Goal: Check status: Check status

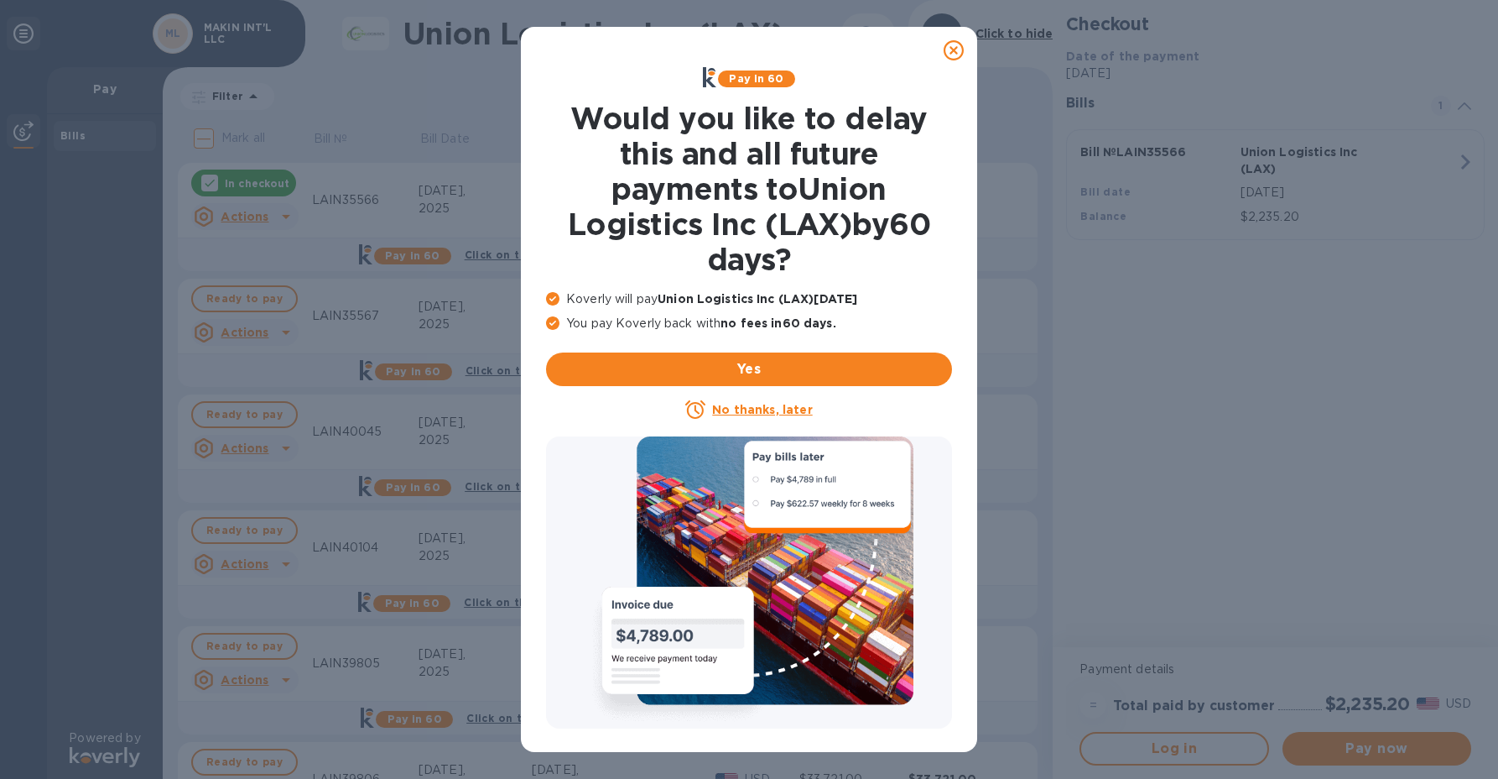
click at [750, 407] on u "No thanks, later" at bounding box center [762, 409] width 100 height 13
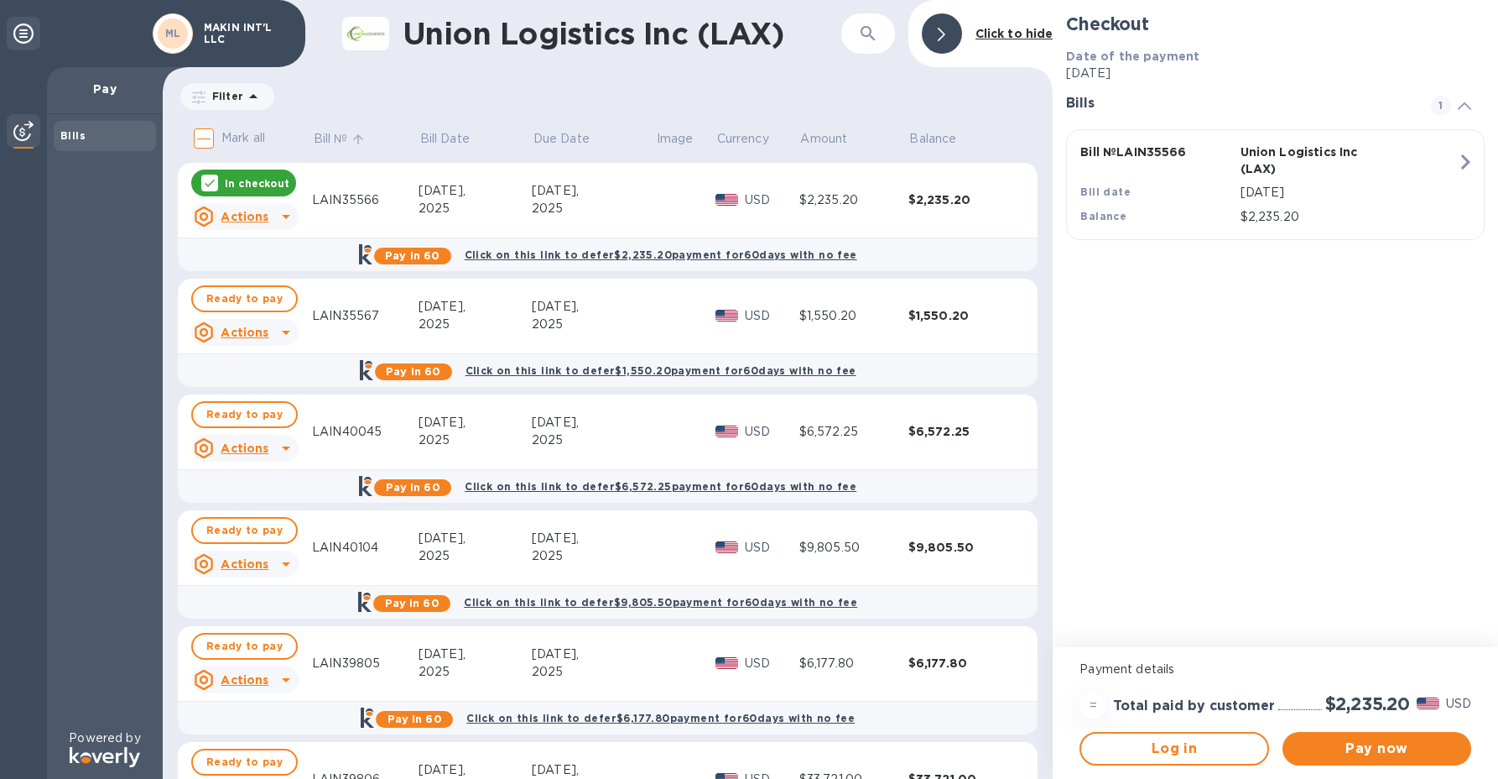
click at [336, 133] on p "Bill №" at bounding box center [331, 139] width 34 height 18
click at [358, 139] on icon at bounding box center [358, 139] width 15 height 15
click at [343, 197] on div "LAIN41564" at bounding box center [365, 200] width 107 height 18
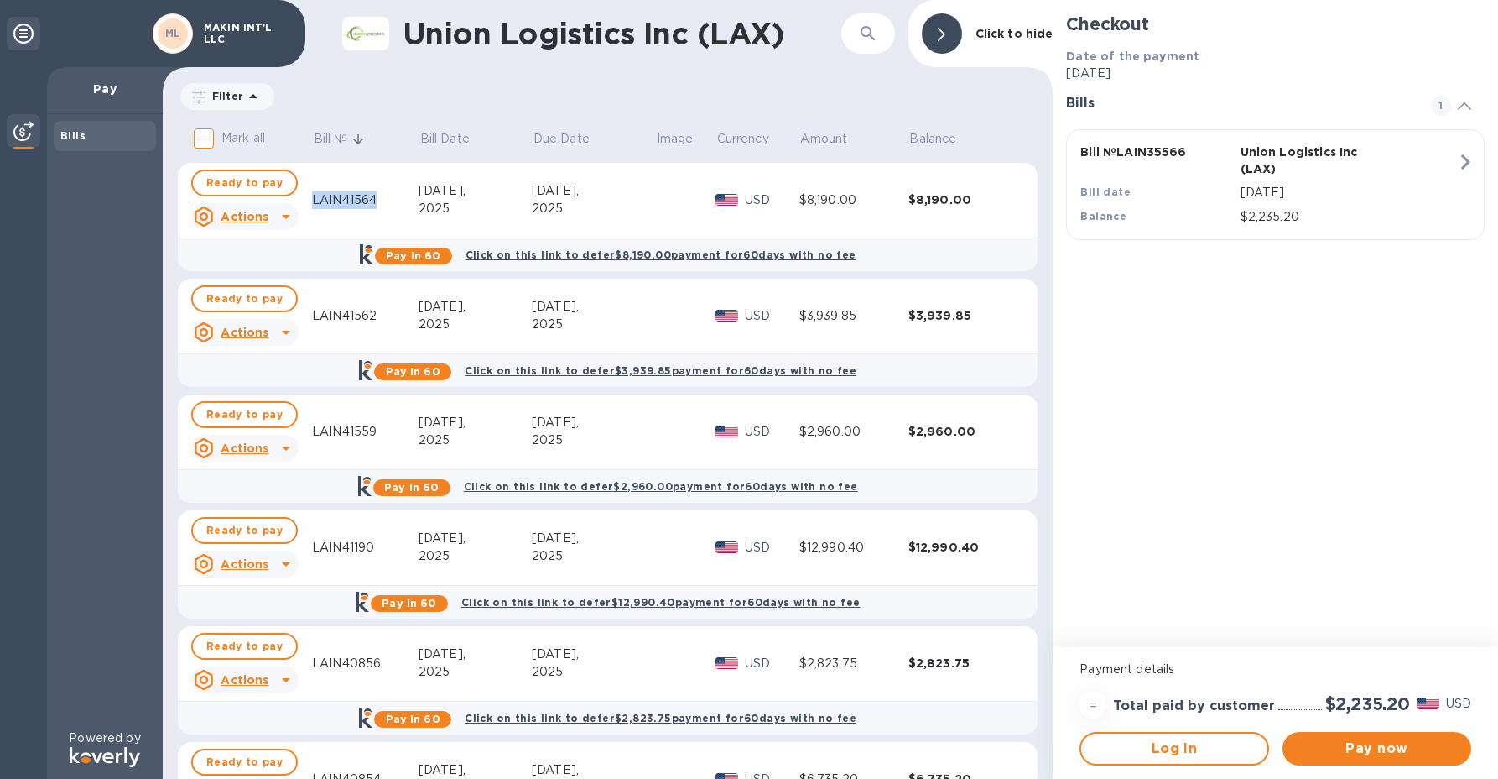
click at [343, 197] on div "LAIN41564" at bounding box center [365, 200] width 107 height 18
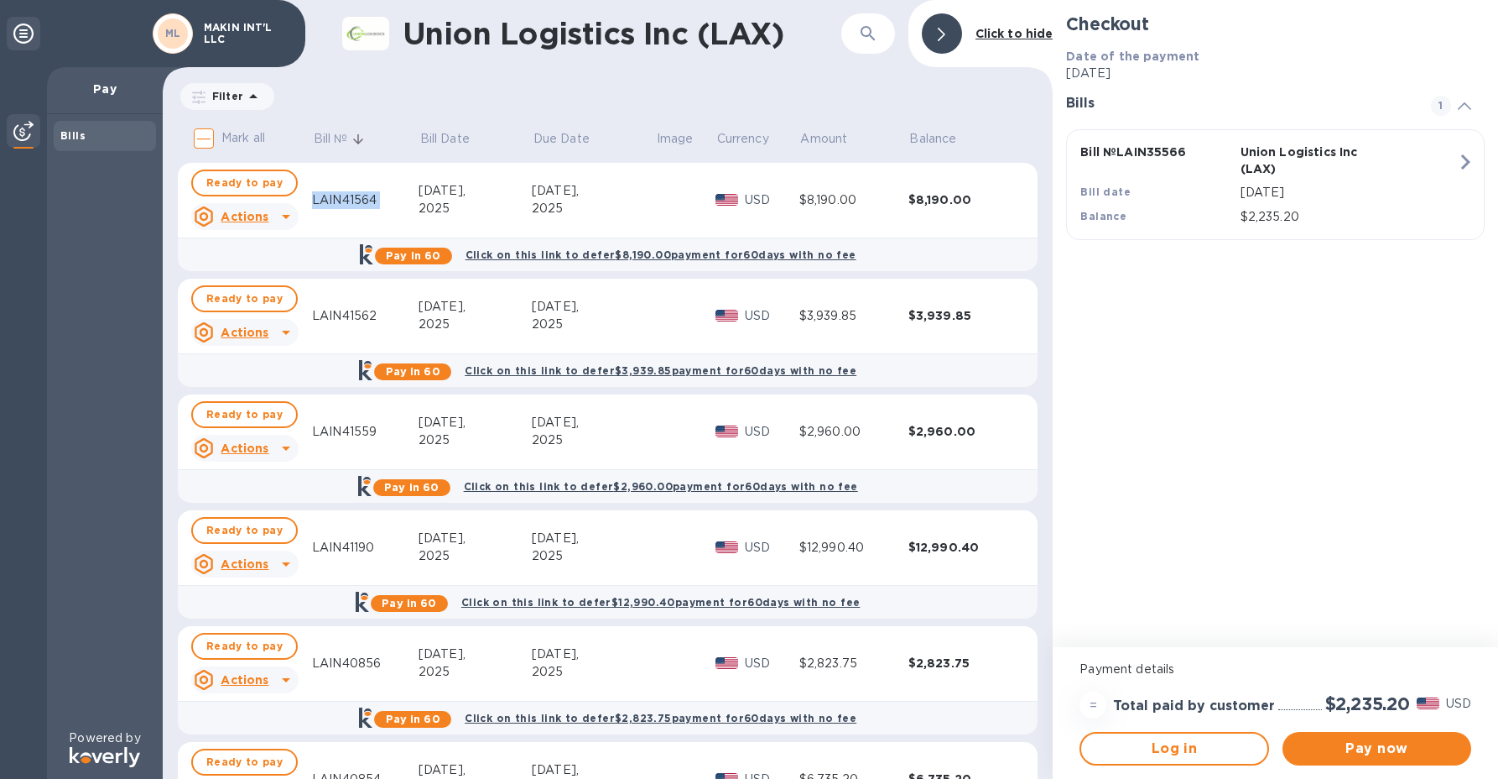
click at [288, 212] on icon at bounding box center [286, 216] width 20 height 20
click at [258, 289] on b "Open bill" at bounding box center [266, 284] width 56 height 13
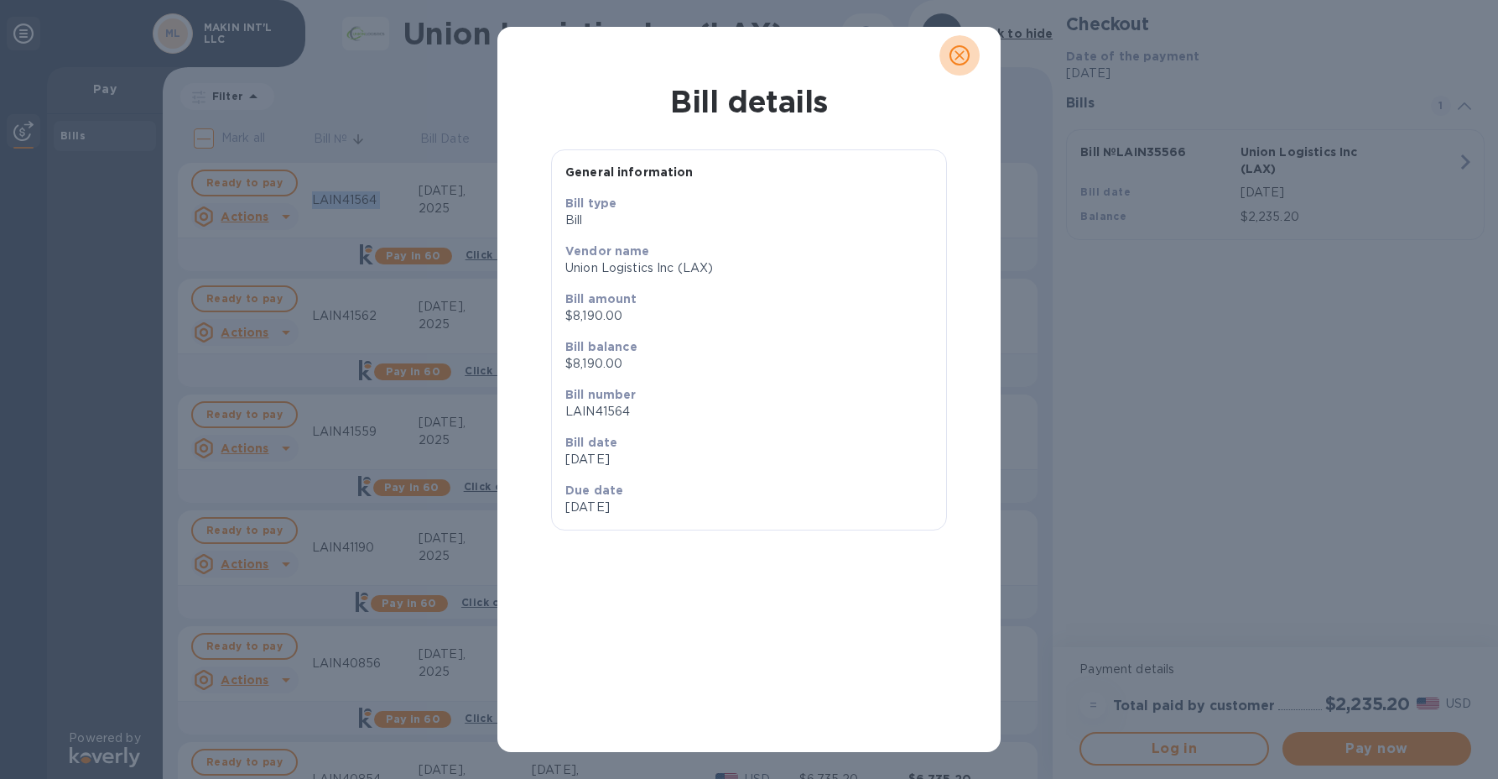
click at [961, 63] on icon "close" at bounding box center [959, 55] width 17 height 17
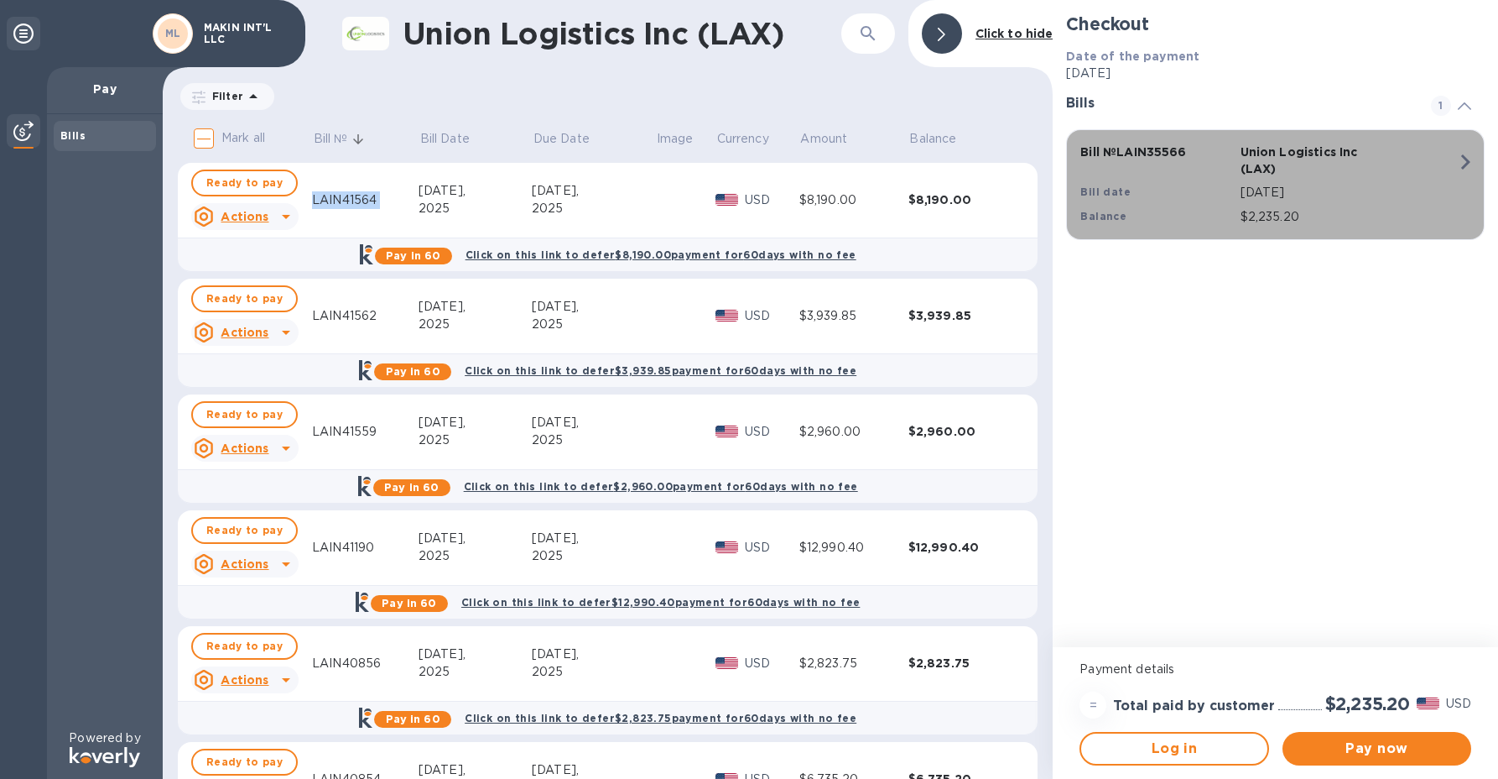
click at [1160, 156] on p "Bill № LAIN35566" at bounding box center [1157, 151] width 153 height 17
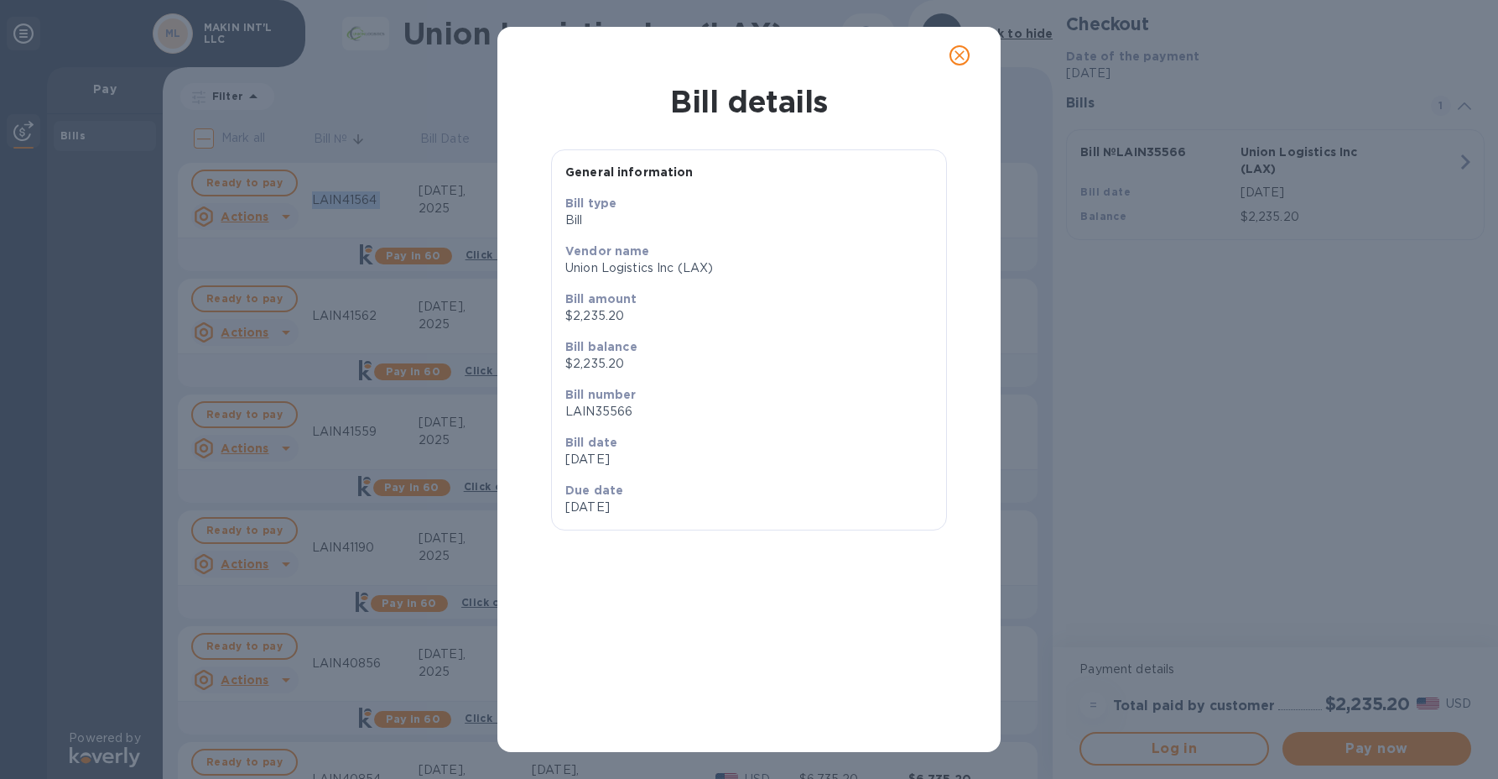
click at [962, 59] on icon "close" at bounding box center [959, 55] width 17 height 17
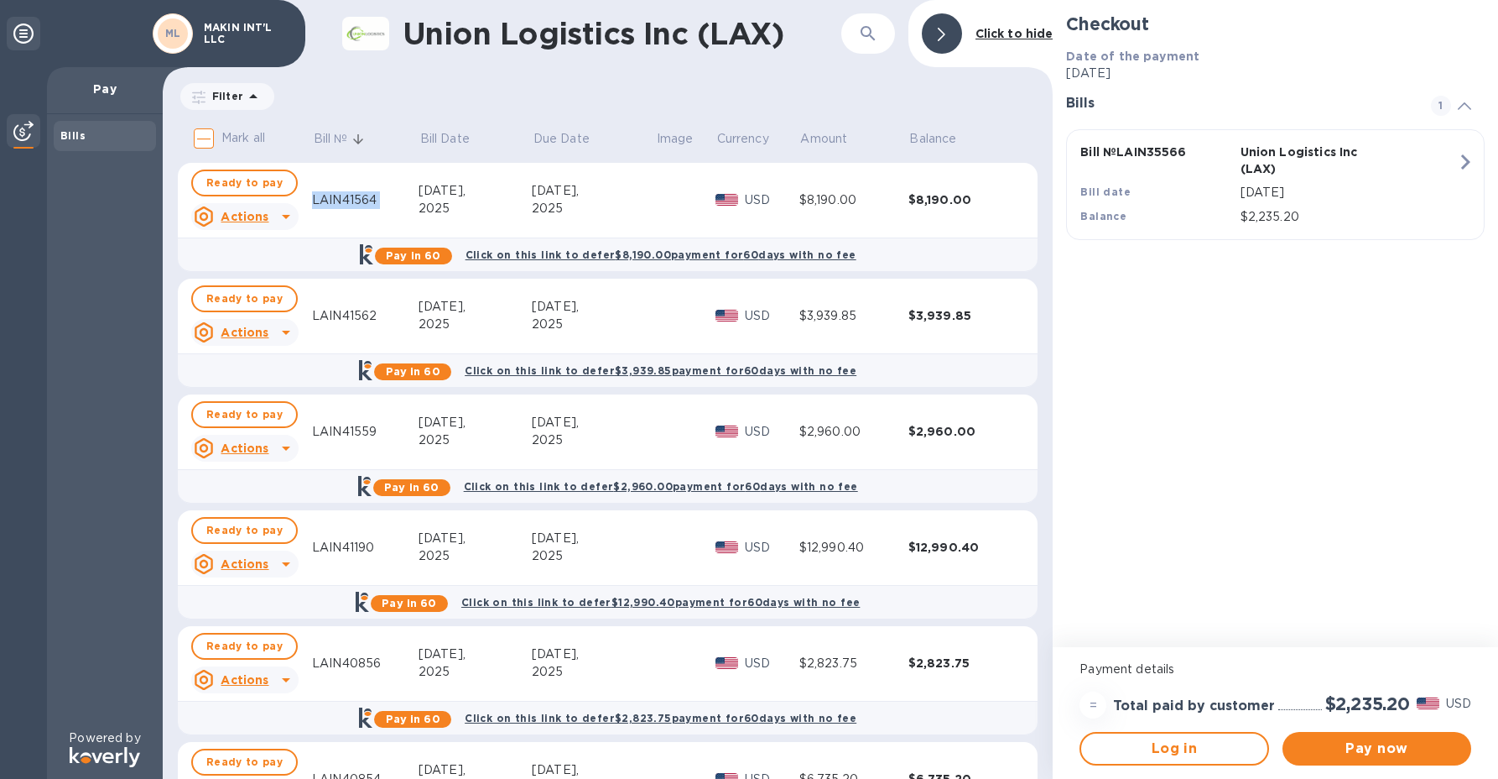
click at [1464, 164] on icon "button" at bounding box center [1466, 162] width 30 height 30
